Goal: Transaction & Acquisition: Purchase product/service

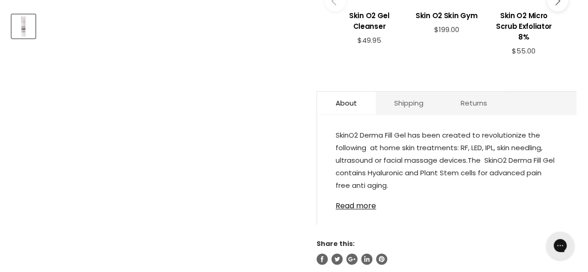
scroll to position [465, 0]
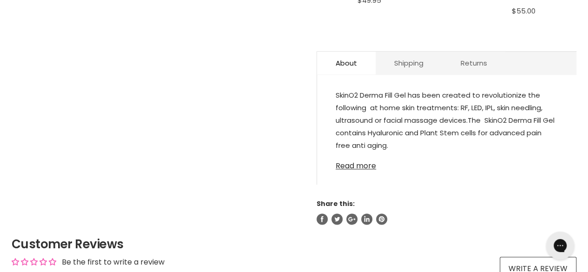
click at [370, 164] on link "Read more" at bounding box center [447, 163] width 222 height 14
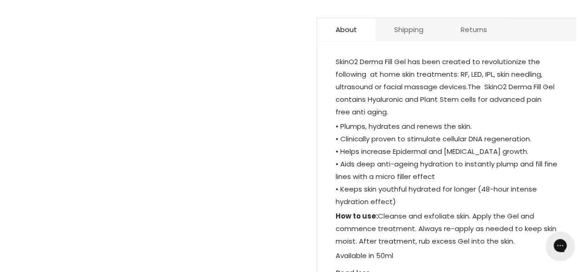
scroll to position [511, 0]
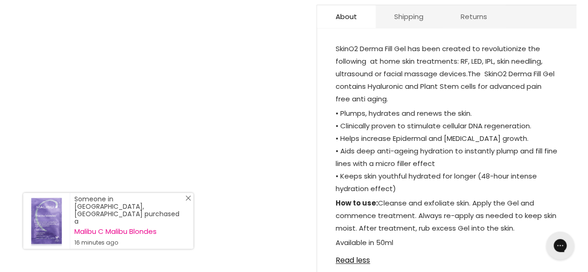
click at [191, 201] on icon "Close Icon" at bounding box center [189, 198] width 6 height 6
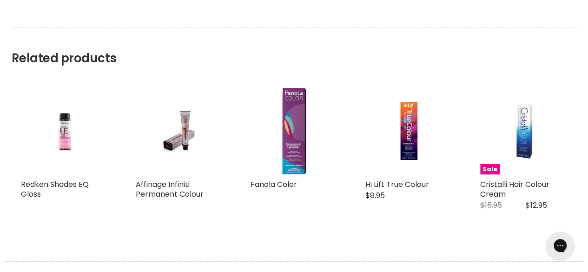
scroll to position [0, 0]
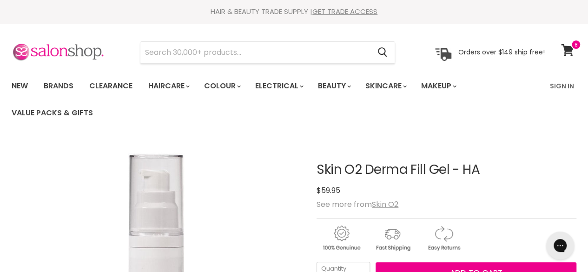
click at [60, 53] on img at bounding box center [58, 53] width 93 height 20
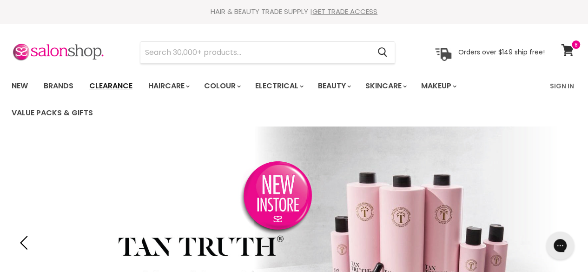
click at [116, 83] on link "Clearance" at bounding box center [110, 86] width 57 height 20
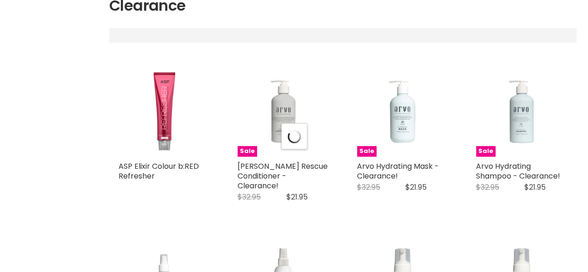
select select "created-descending"
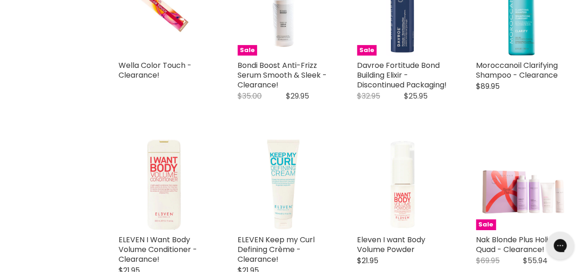
scroll to position [1254, 0]
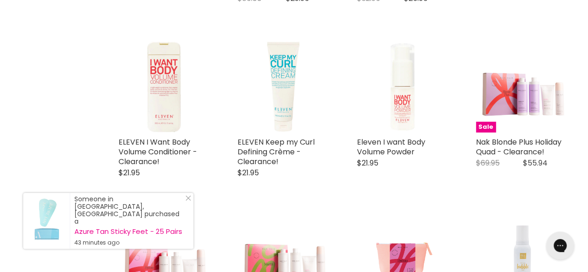
drag, startPoint x: 190, startPoint y: 205, endPoint x: 194, endPoint y: 208, distance: 5.7
click at [190, 201] on icon "Close Icon" at bounding box center [189, 198] width 6 height 6
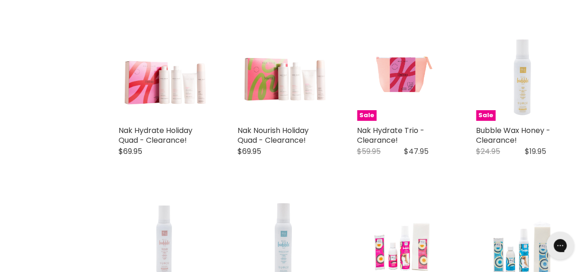
scroll to position [1626, 0]
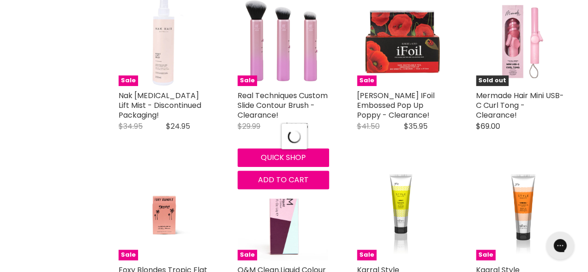
select select "created-descending"
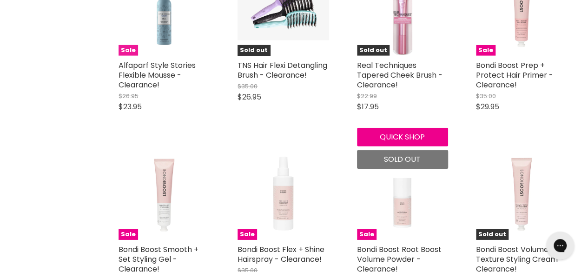
scroll to position [3161, 0]
